Goal: Transaction & Acquisition: Purchase product/service

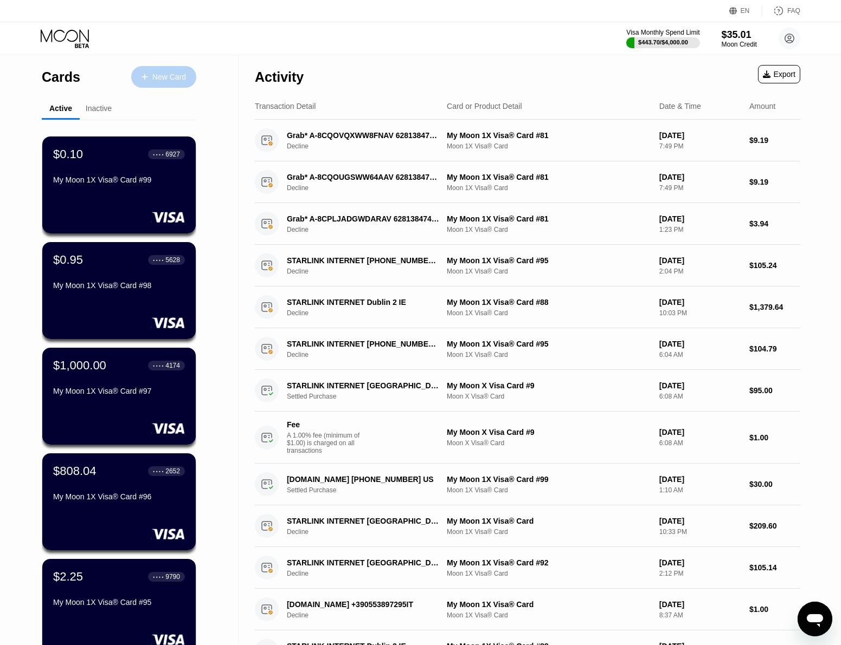
click at [161, 73] on div "New Card" at bounding box center [169, 77] width 34 height 9
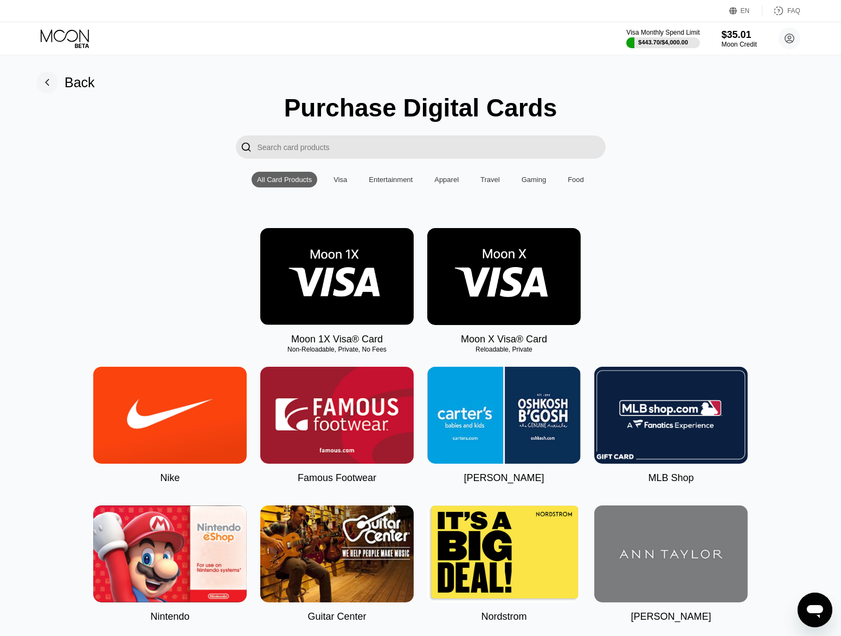
click at [403, 289] on img at bounding box center [336, 276] width 153 height 97
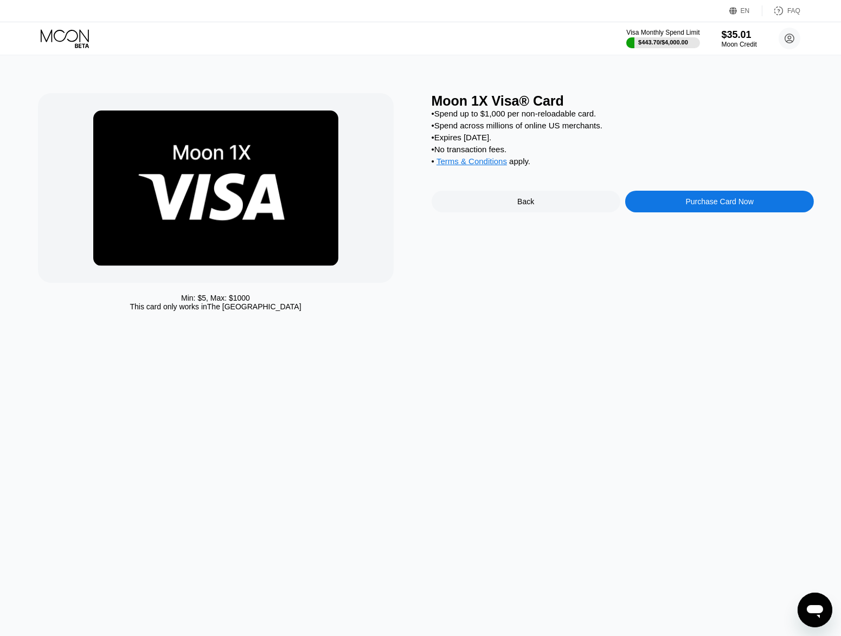
click at [744, 206] on div "Purchase Card Now" at bounding box center [720, 201] width 68 height 9
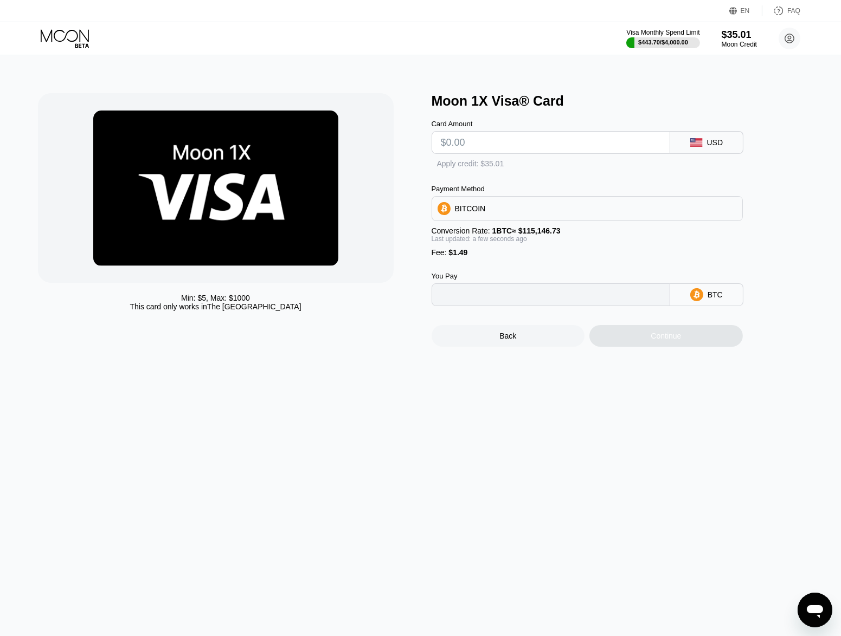
type input "0"
click at [595, 447] on div "Min: $ 5 , Max: $ 1000 This card only works in The United States Moon 1X Visa® …" at bounding box center [420, 345] width 849 height 581
click at [522, 144] on input "text" at bounding box center [551, 143] width 220 height 22
type input "$186"
type input "0.00162828"
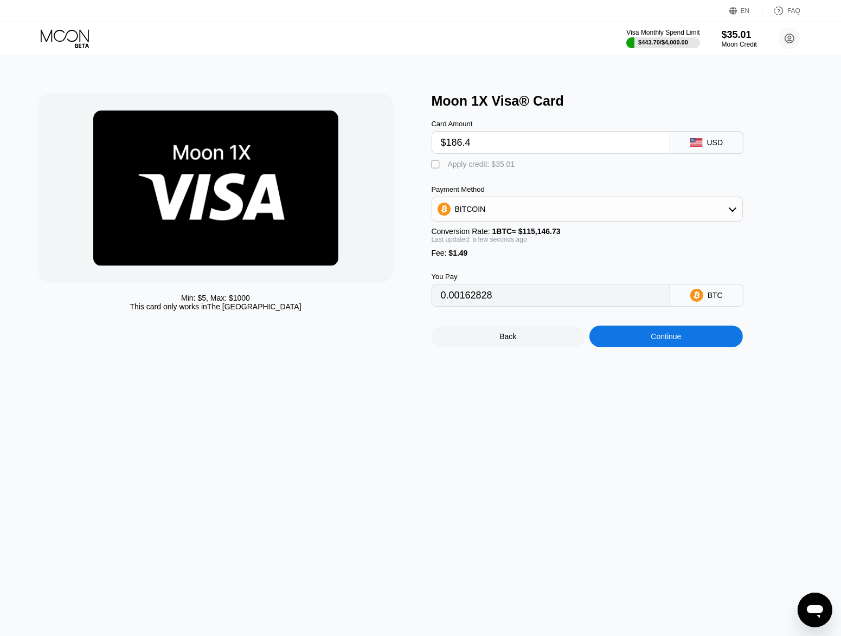
type input "$186.46"
type input "0.00163227"
type input "$186.46"
click at [662, 341] on div "Continue" at bounding box center [665, 336] width 30 height 9
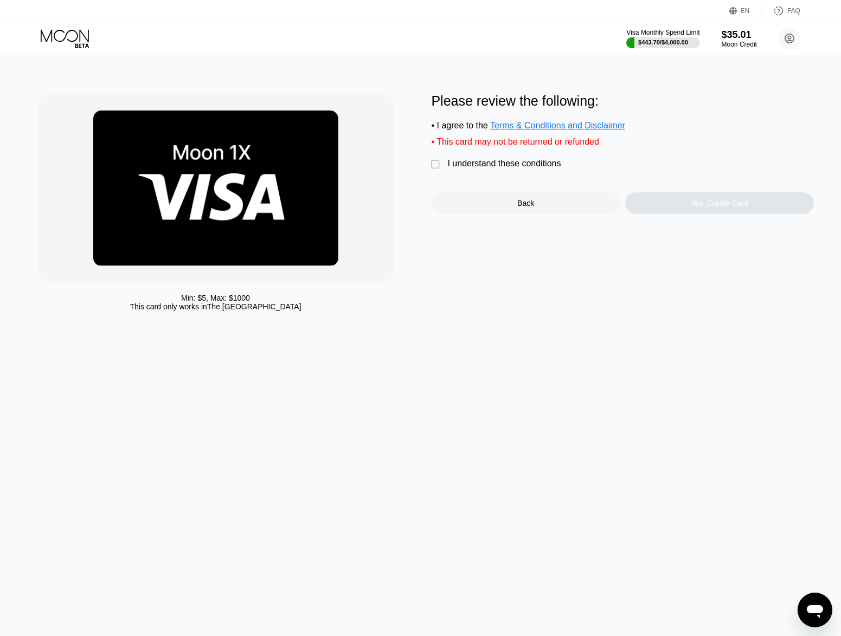
click at [516, 169] on div "I understand these conditions" at bounding box center [504, 164] width 113 height 10
click at [651, 207] on div "Yes, Create Card" at bounding box center [719, 203] width 189 height 22
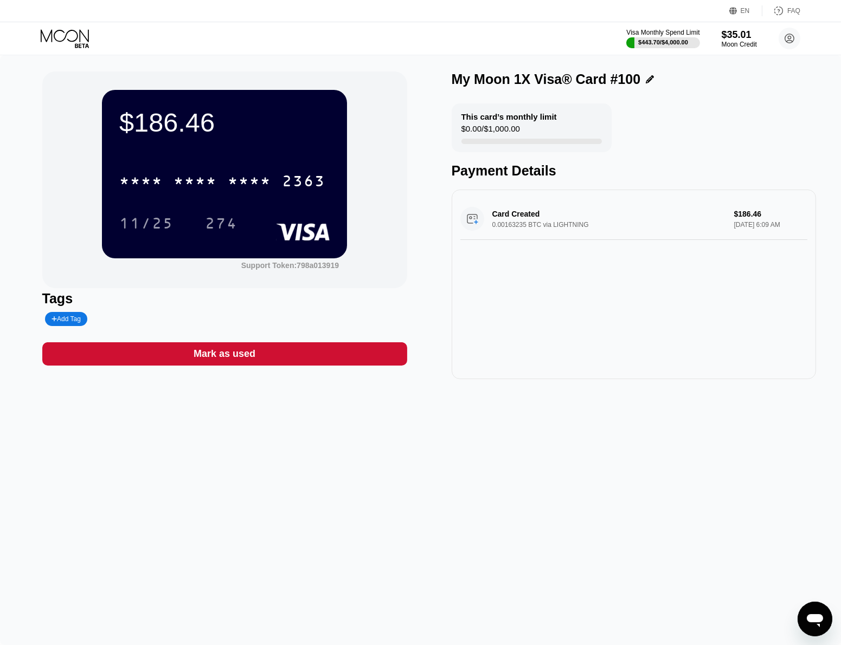
click at [165, 121] on div "$186.46" at bounding box center [224, 122] width 210 height 30
click at [153, 125] on div "$186.46" at bounding box center [224, 122] width 210 height 30
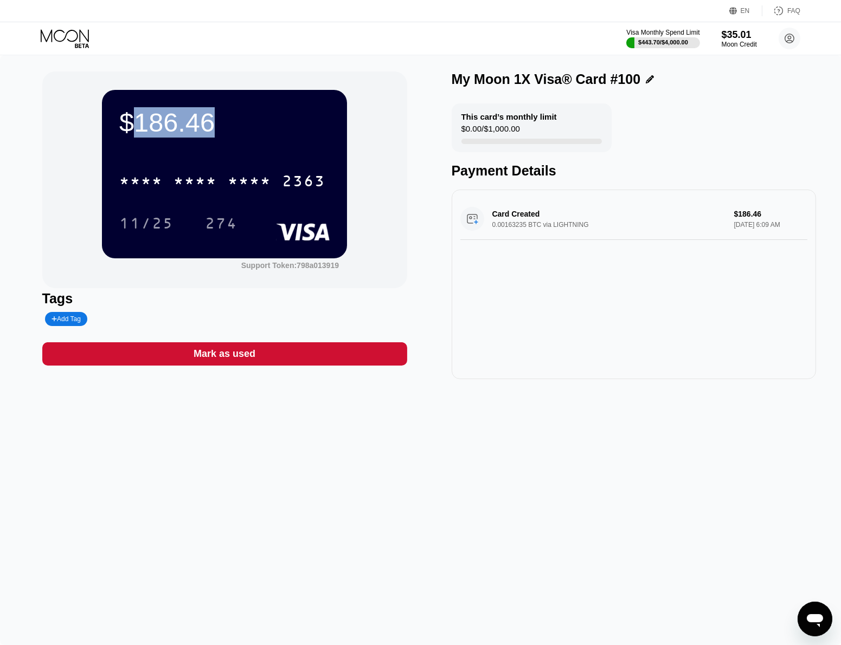
click at [153, 125] on div "$186.46" at bounding box center [224, 122] width 210 height 30
click at [233, 179] on div "* * * *" at bounding box center [249, 182] width 43 height 17
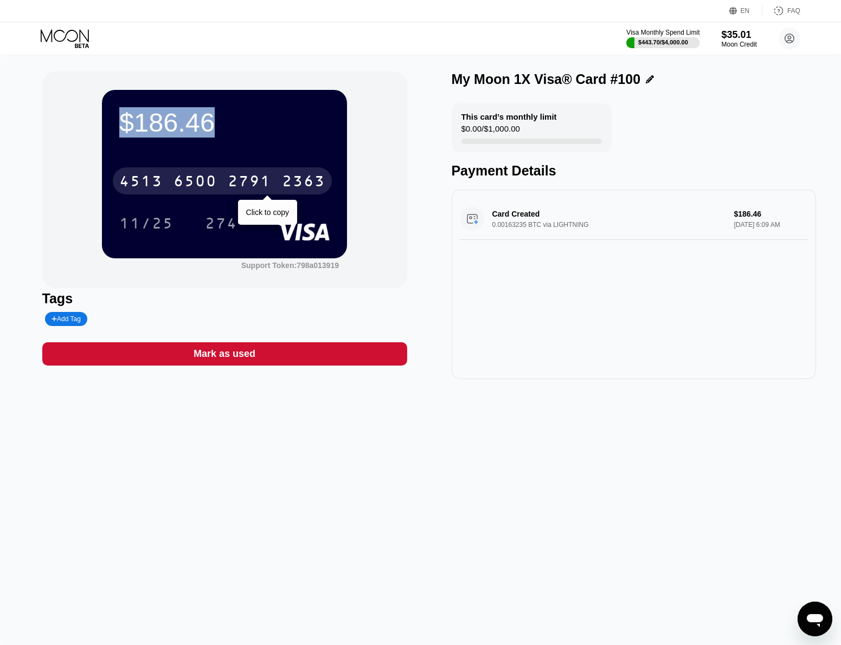
click at [214, 225] on div "274" at bounding box center [221, 224] width 33 height 17
click at [61, 38] on icon at bounding box center [66, 38] width 50 height 19
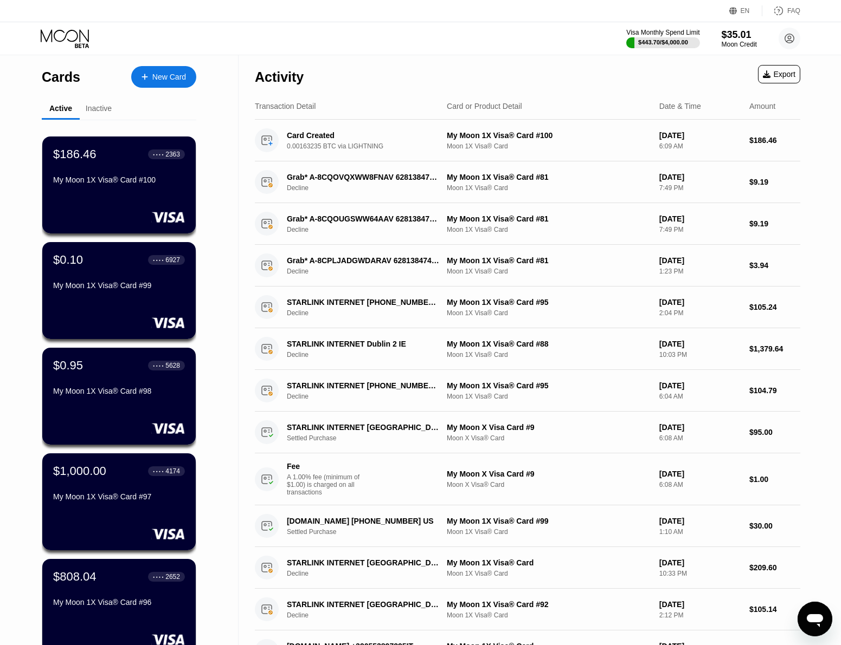
click at [167, 73] on div "New Card" at bounding box center [169, 77] width 34 height 9
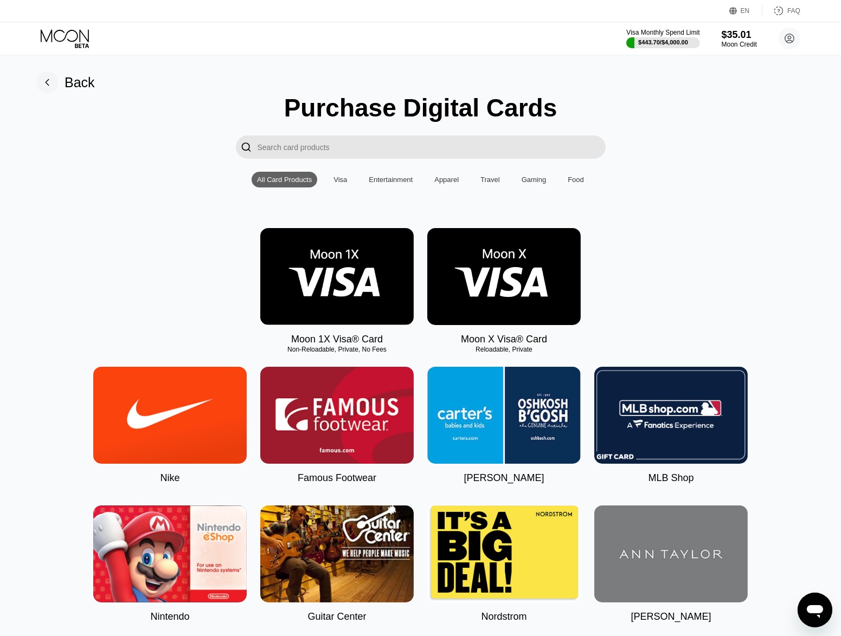
click at [356, 275] on img at bounding box center [336, 276] width 153 height 97
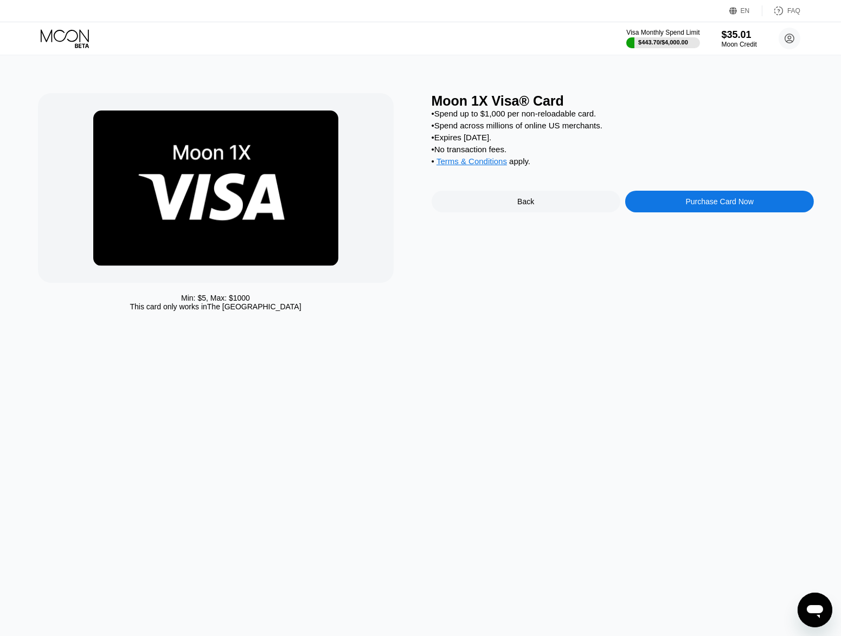
click at [696, 206] on div "Purchase Card Now" at bounding box center [720, 201] width 68 height 9
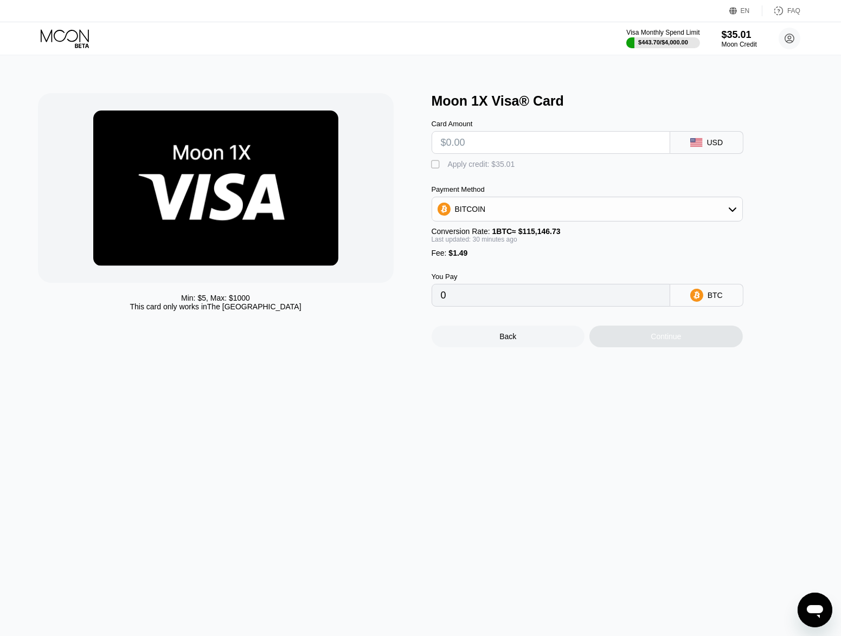
click at [488, 144] on input "text" at bounding box center [551, 143] width 220 height 22
type input "$21"
type input "0.00019535"
type input "$218"
type input "0.00190645"
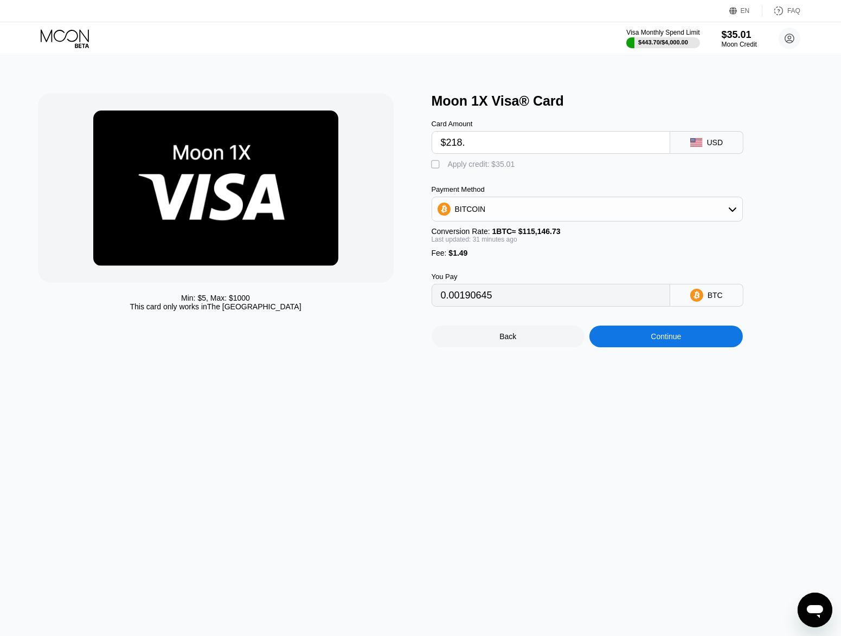
type input "$218.6"
type input "0.00191166"
type input "$218.61"
type input "0.00191175"
click at [695, 343] on div "Continue" at bounding box center [665, 337] width 153 height 22
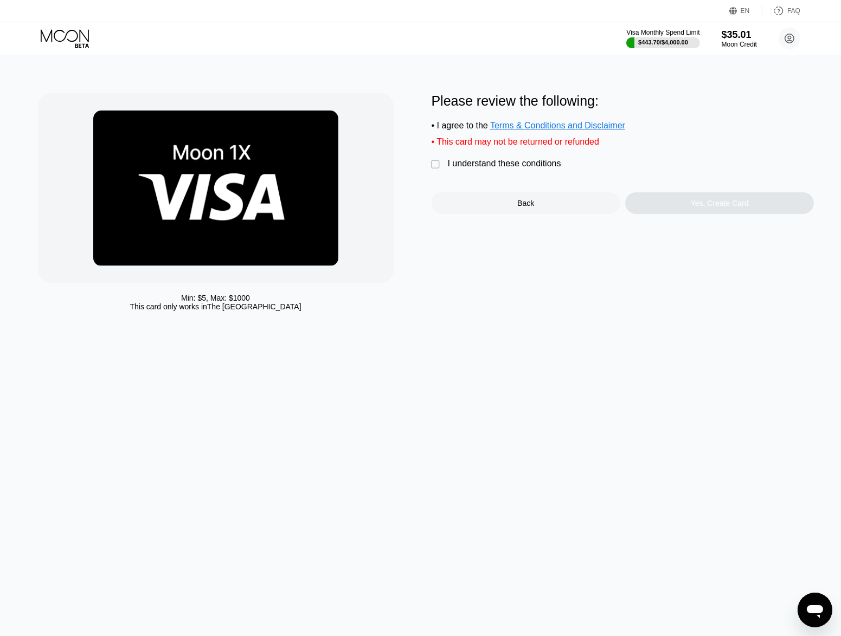
click at [537, 169] on div "I understand these conditions" at bounding box center [504, 164] width 113 height 10
click at [699, 208] on div "Yes, Create Card" at bounding box center [719, 203] width 58 height 9
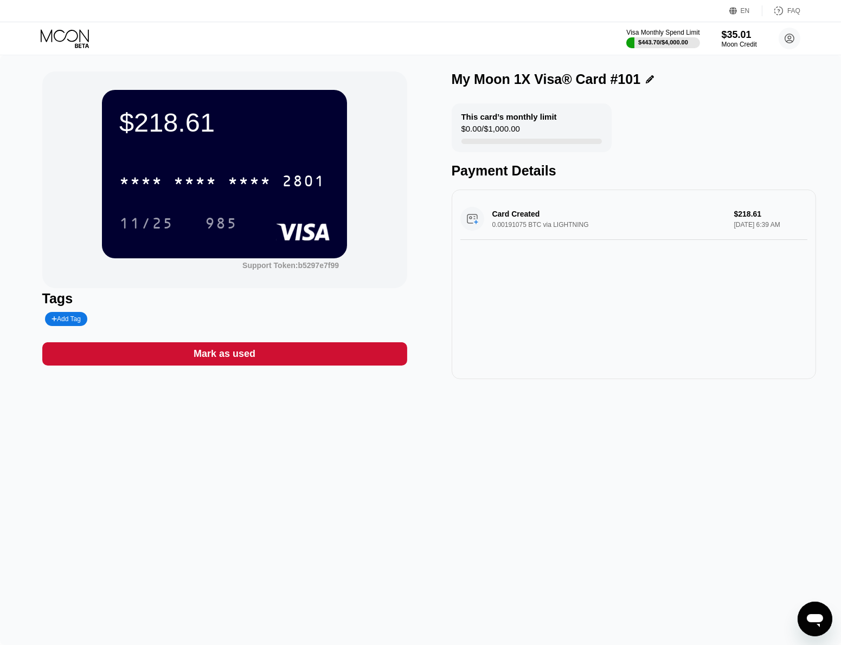
click at [146, 120] on div "$218.61" at bounding box center [224, 122] width 210 height 30
copy div "$218.61"
click at [289, 186] on div "2801" at bounding box center [303, 182] width 43 height 17
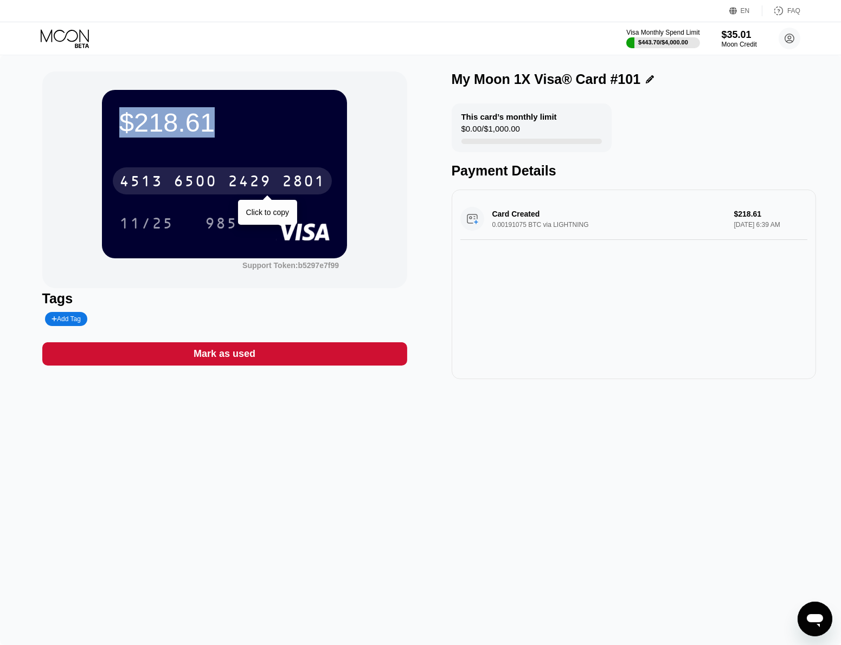
click at [218, 223] on div "985" at bounding box center [221, 224] width 33 height 17
